Goal: Browse casually

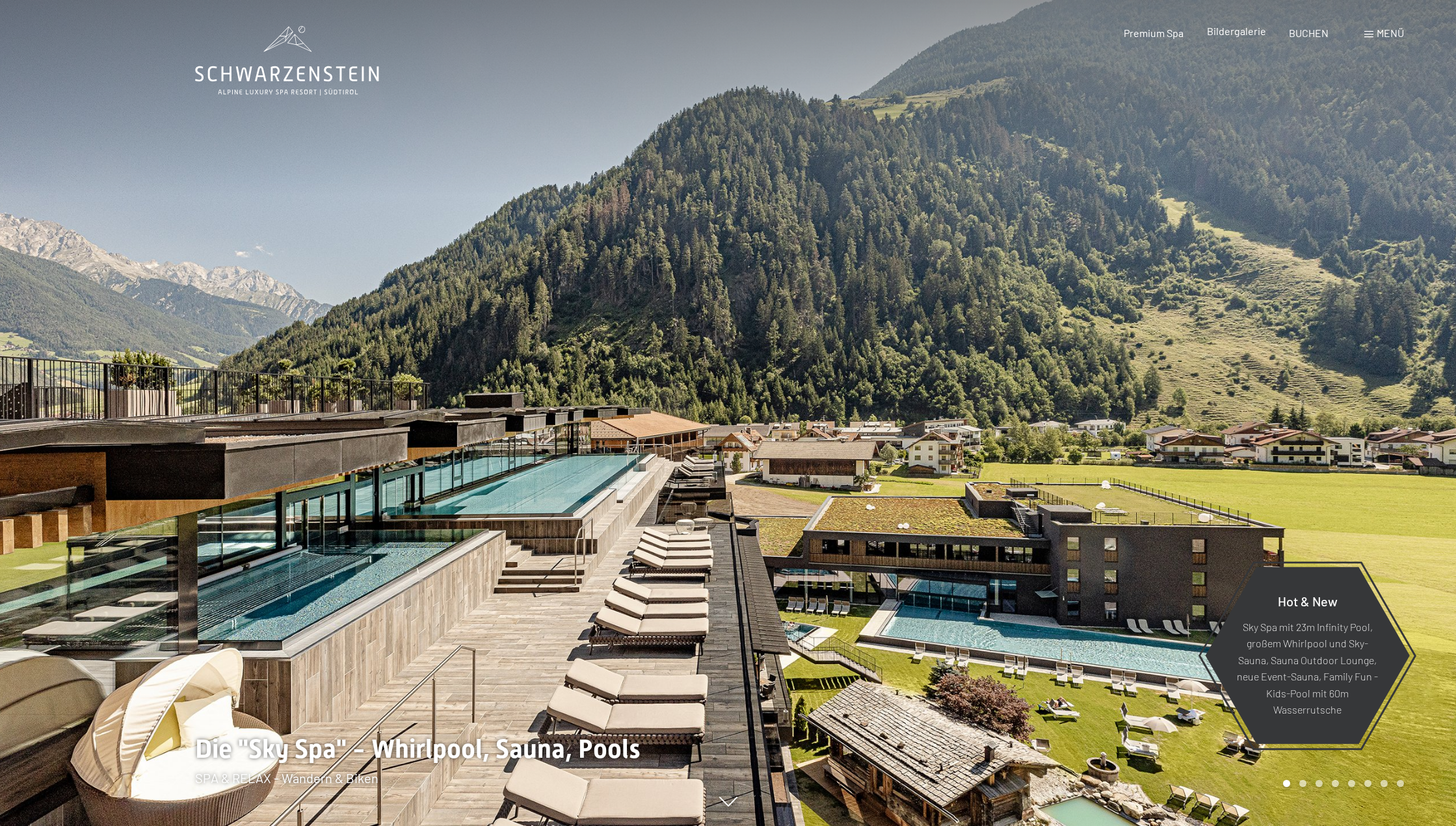
click at [1240, 32] on span "Bildergalerie" at bounding box center [1235, 31] width 59 height 12
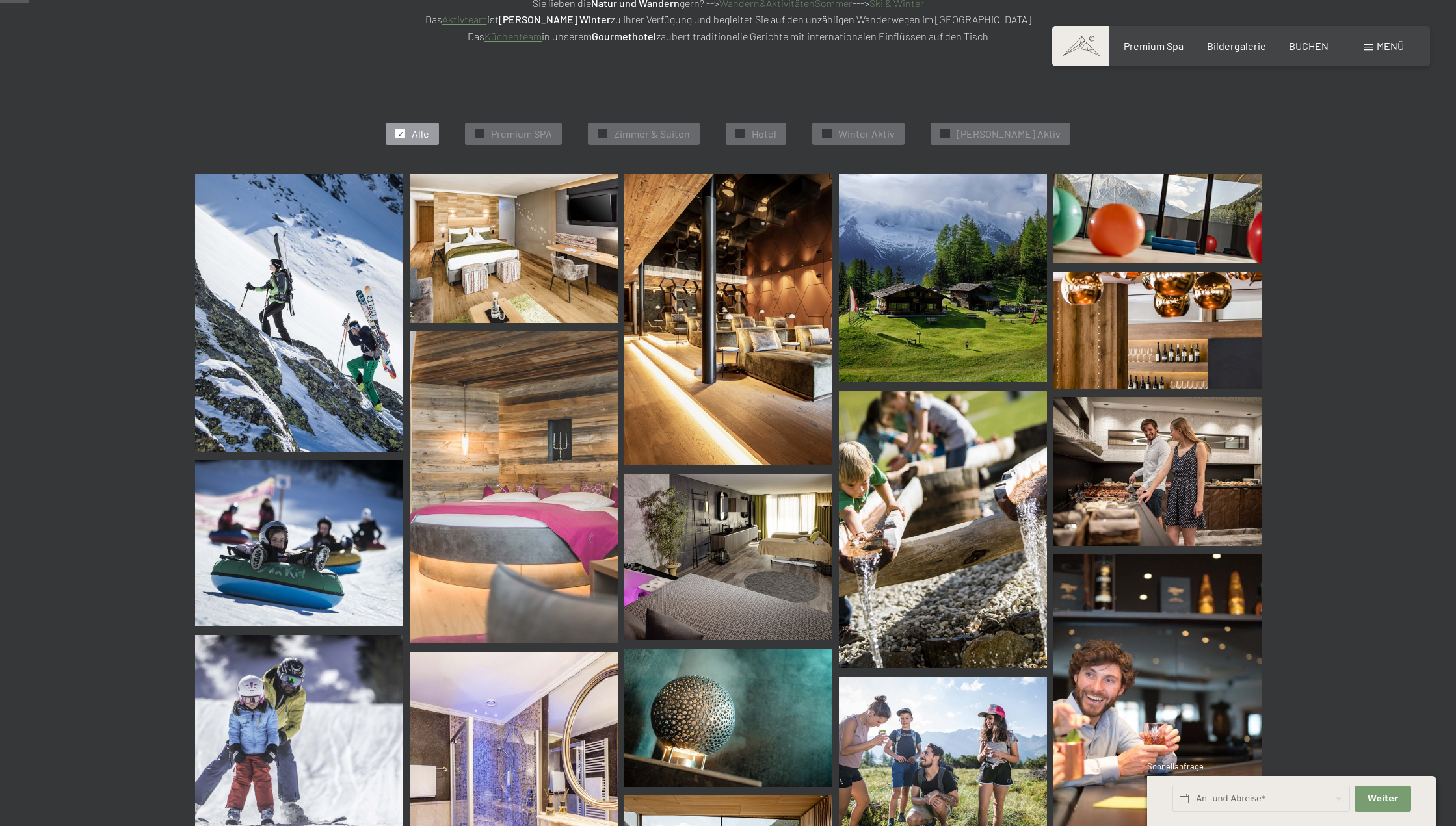
click at [587, 376] on img at bounding box center [514, 488] width 208 height 312
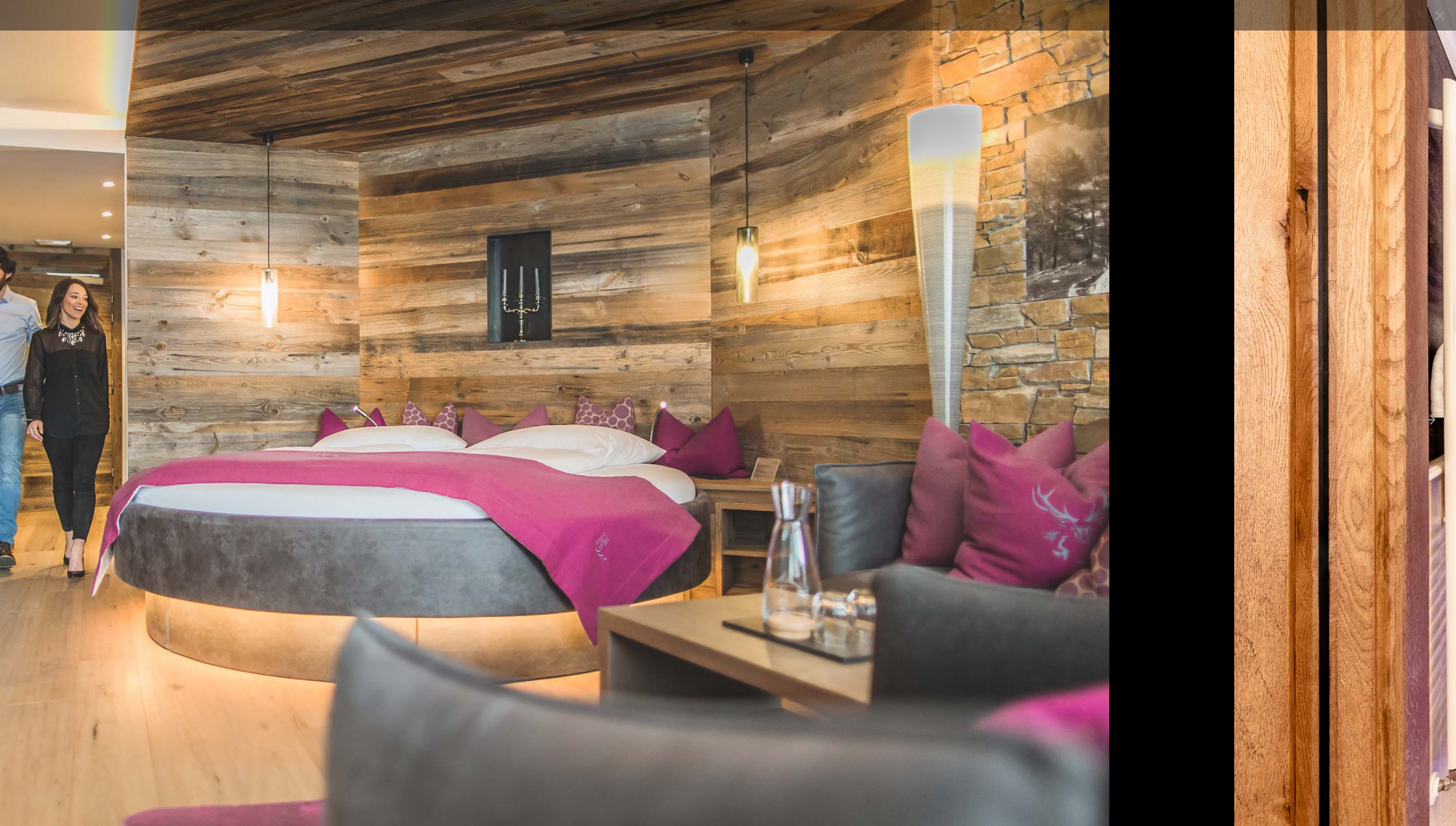
drag, startPoint x: 882, startPoint y: 364, endPoint x: 774, endPoint y: 372, distance: 108.3
click at [775, 374] on img at bounding box center [398, 413] width 1422 height 826
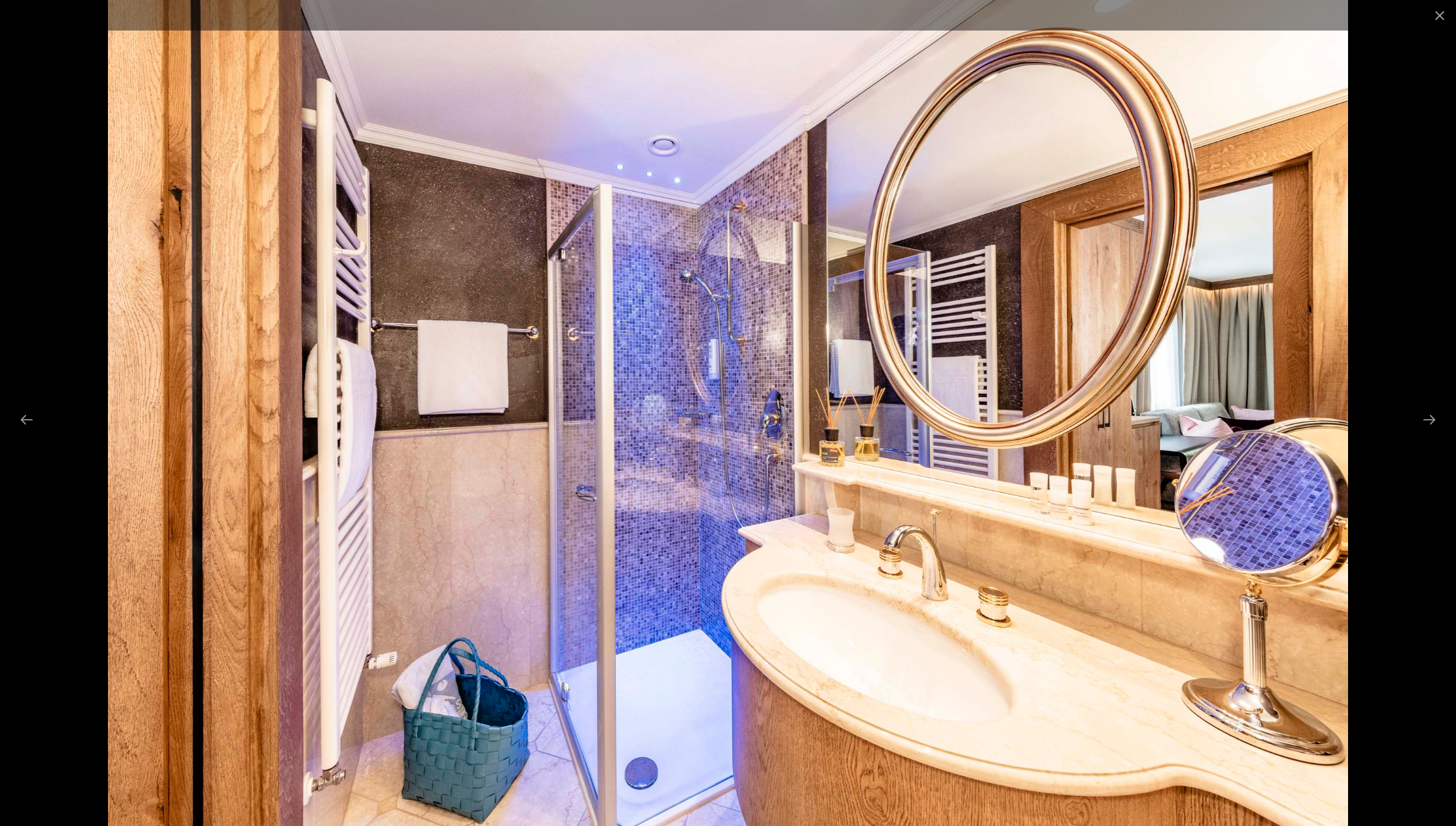
drag, startPoint x: 1026, startPoint y: 335, endPoint x: 791, endPoint y: 356, distance: 235.9
click at [919, 347] on img at bounding box center [728, 413] width 1239 height 826
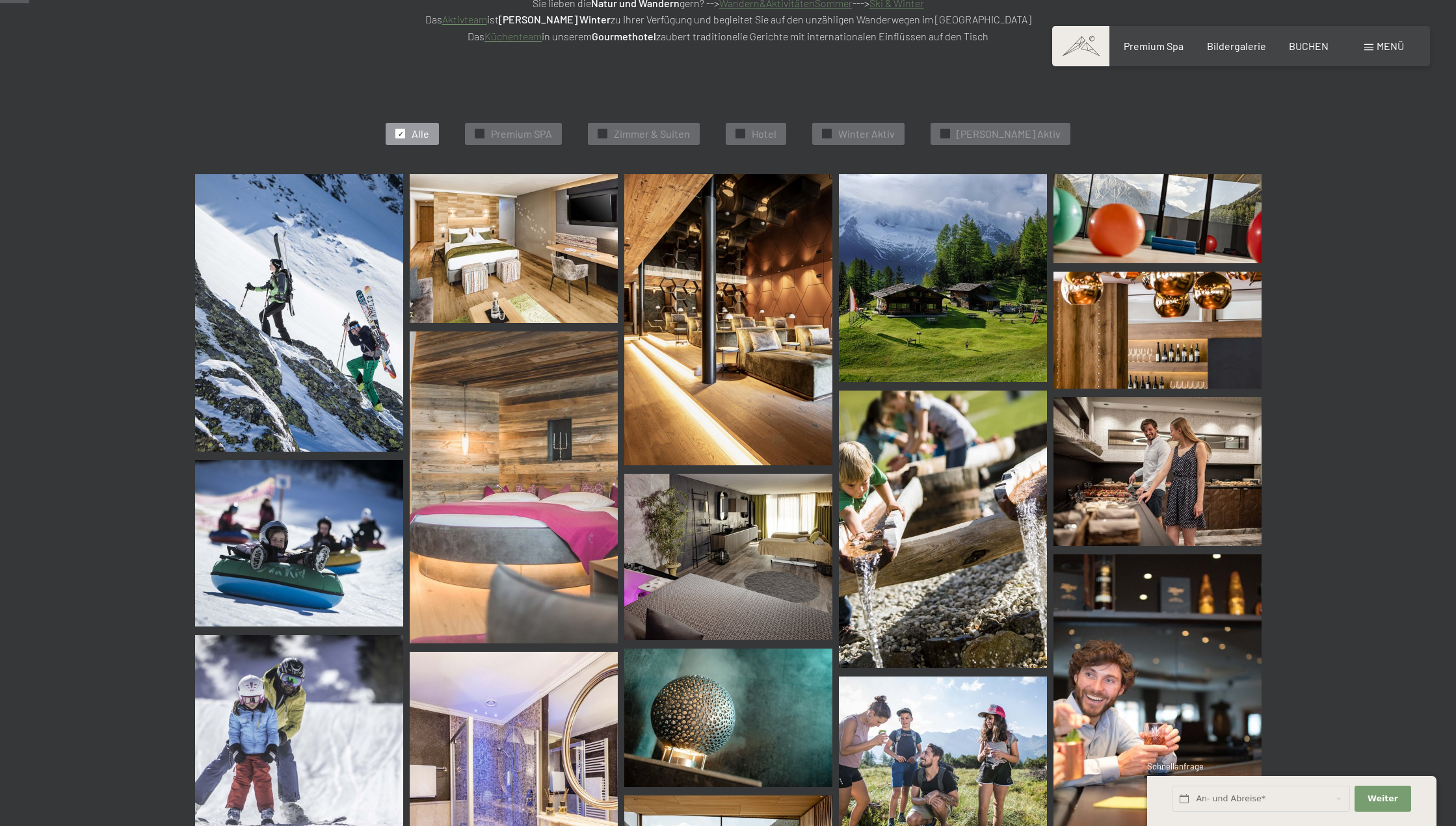
click at [726, 331] on img at bounding box center [728, 319] width 208 height 291
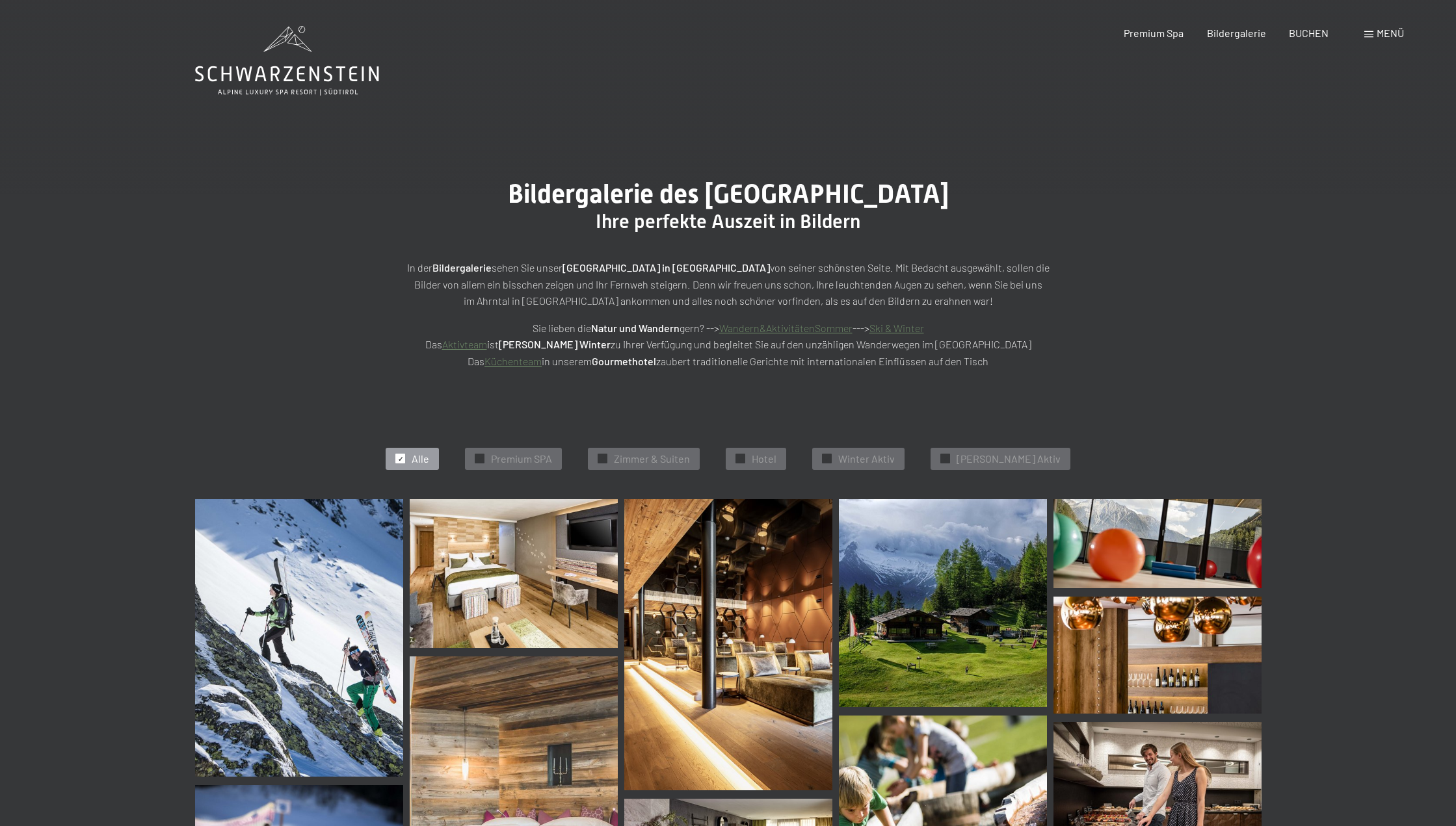
click at [1233, 317] on div "Bildergalerie des Hotel Schwarzenstein Luttach Ihre perfekte Auszeit in Bildern…" at bounding box center [728, 275] width 1456 height 289
